Goal: Use online tool/utility: Utilize a website feature to perform a specific function

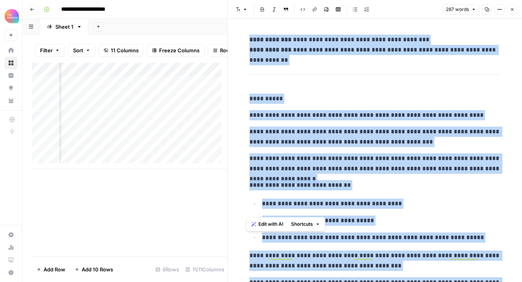
scroll to position [249, 0]
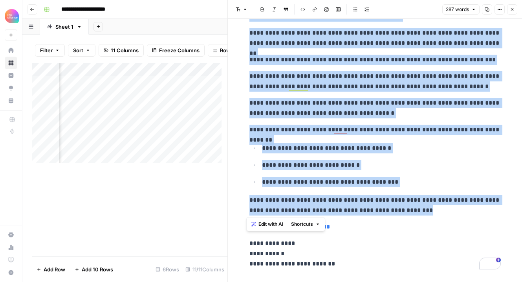
click at [512, 10] on icon "button" at bounding box center [512, 9] width 5 height 5
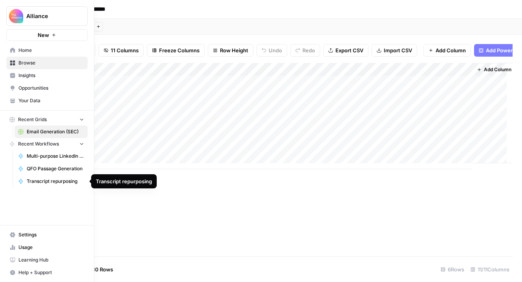
click at [50, 181] on span "Transcript repurposing" at bounding box center [55, 180] width 57 height 7
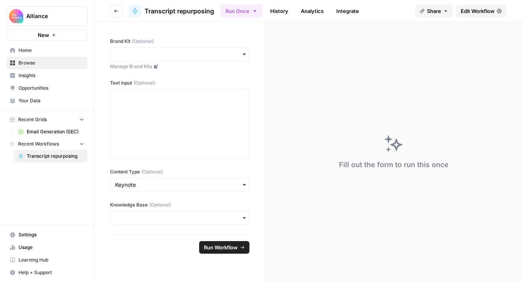
click at [245, 219] on icon "button" at bounding box center [244, 217] width 6 height 6
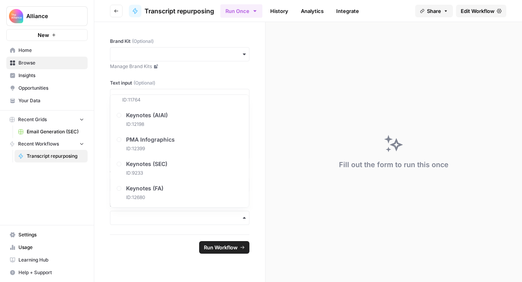
scroll to position [606, 0]
click at [284, 130] on div "Fill out the form to run this once" at bounding box center [393, 152] width 256 height 260
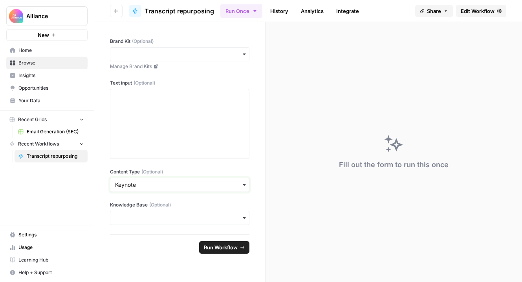
click at [172, 185] on input "Content Type (Optional)" at bounding box center [179, 185] width 129 height 8
click at [243, 186] on icon "button" at bounding box center [244, 184] width 6 height 6
click at [129, 213] on div "button" at bounding box center [179, 217] width 139 height 14
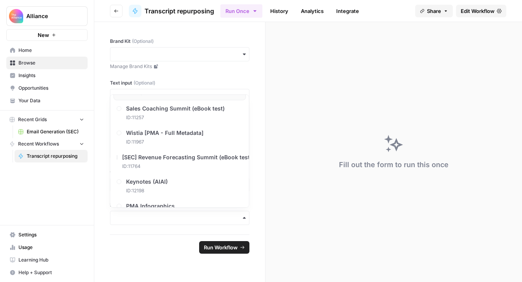
scroll to position [369, 0]
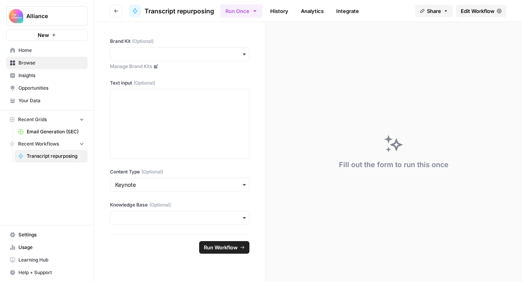
click at [195, 72] on div "Brand Kit (Optional) Manage Brand Kits Text input (Optional) Content Type (Opti…" at bounding box center [179, 128] width 171 height 212
click at [179, 47] on div "button" at bounding box center [179, 54] width 139 height 14
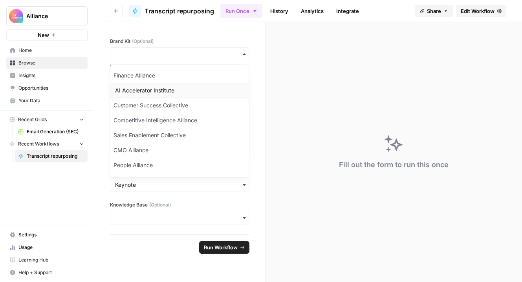
click at [168, 91] on div "AI Accelerator Institute" at bounding box center [179, 90] width 139 height 15
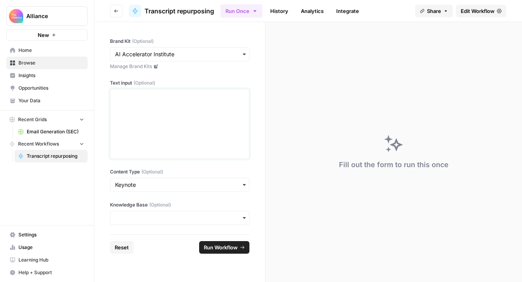
click at [134, 97] on p at bounding box center [179, 96] width 129 height 8
click at [130, 96] on p at bounding box center [179, 96] width 129 height 8
click at [128, 95] on p at bounding box center [179, 96] width 129 height 8
click at [124, 102] on div "To enrich screen reader interactions, please activate Accessibility in Grammarl…" at bounding box center [179, 123] width 129 height 63
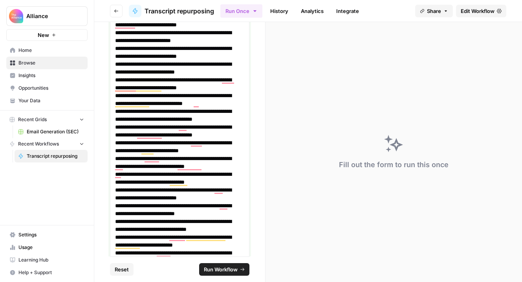
scroll to position [4242, 0]
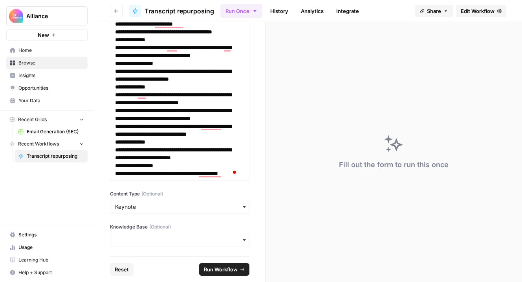
click at [210, 271] on span "Run Workflow" at bounding box center [221, 269] width 34 height 8
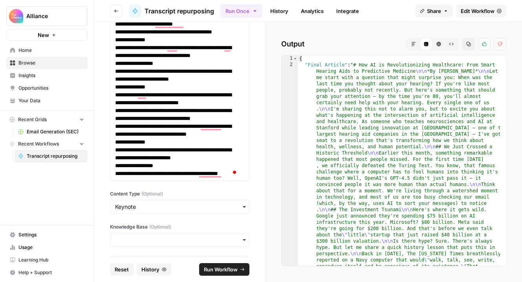
click at [413, 42] on icon "button" at bounding box center [413, 44] width 5 height 5
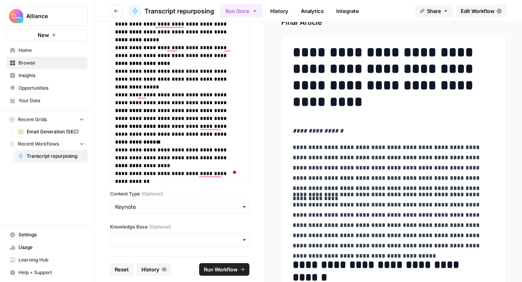
scroll to position [0, 0]
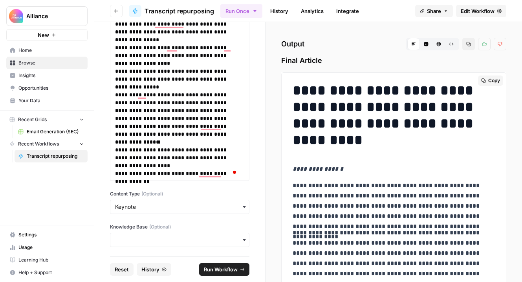
drag, startPoint x: 417, startPoint y: 217, endPoint x: 292, endPoint y: 93, distance: 175.7
copy div "**********"
